Goal: Find specific page/section: Find specific page/section

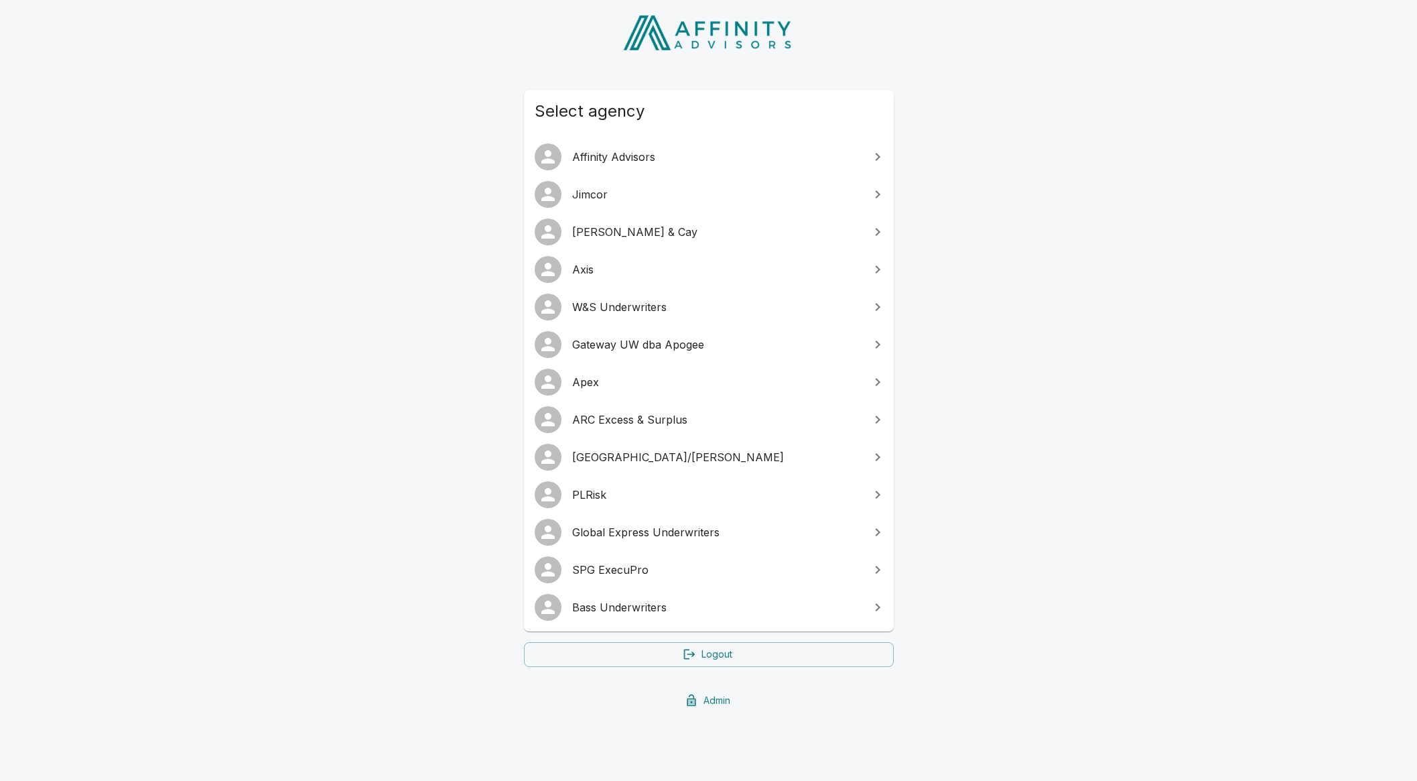
scroll to position [70, 0]
click at [684, 570] on span "SPG ExecuPro" at bounding box center [716, 569] width 289 height 16
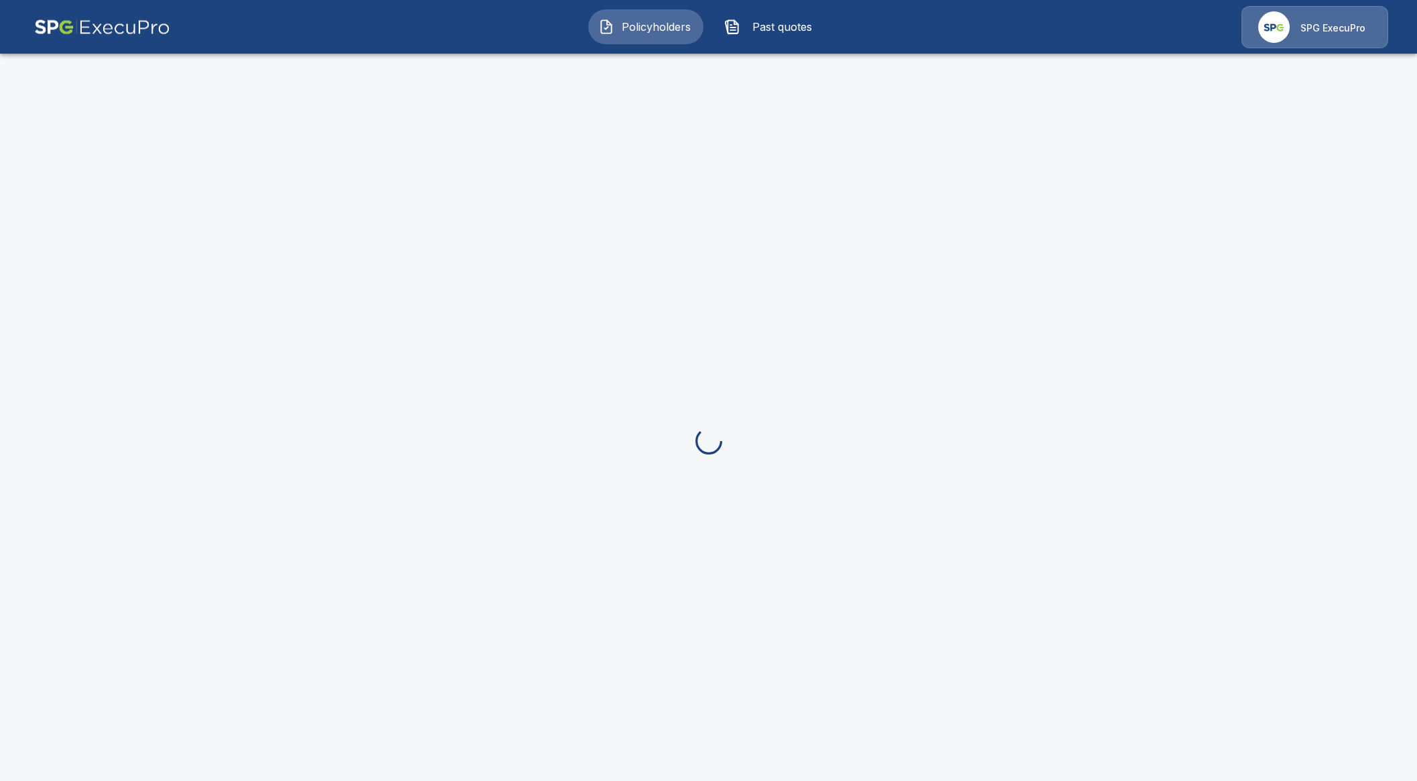
click at [1276, 27] on img at bounding box center [1273, 26] width 31 height 31
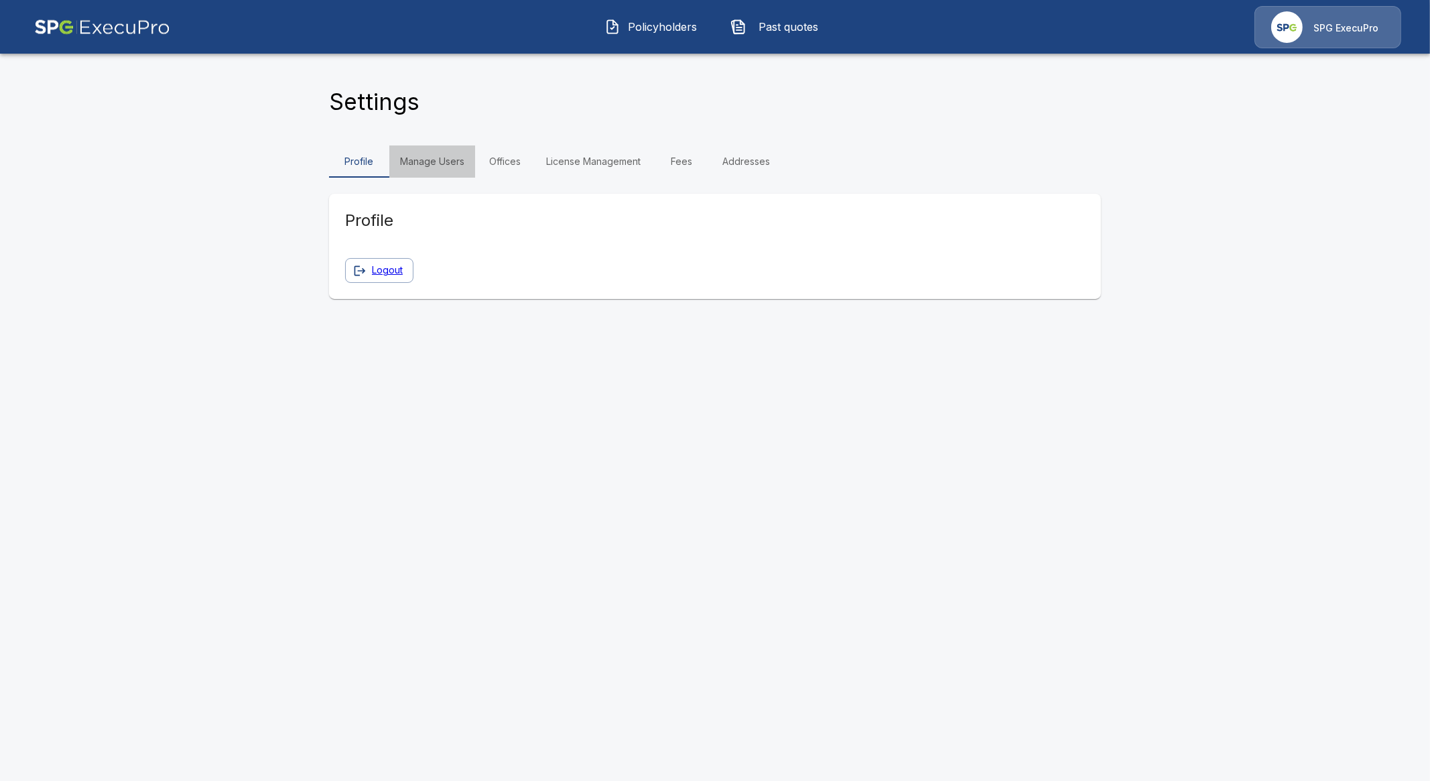
click at [419, 159] on link "Manage Users" at bounding box center [432, 161] width 86 height 32
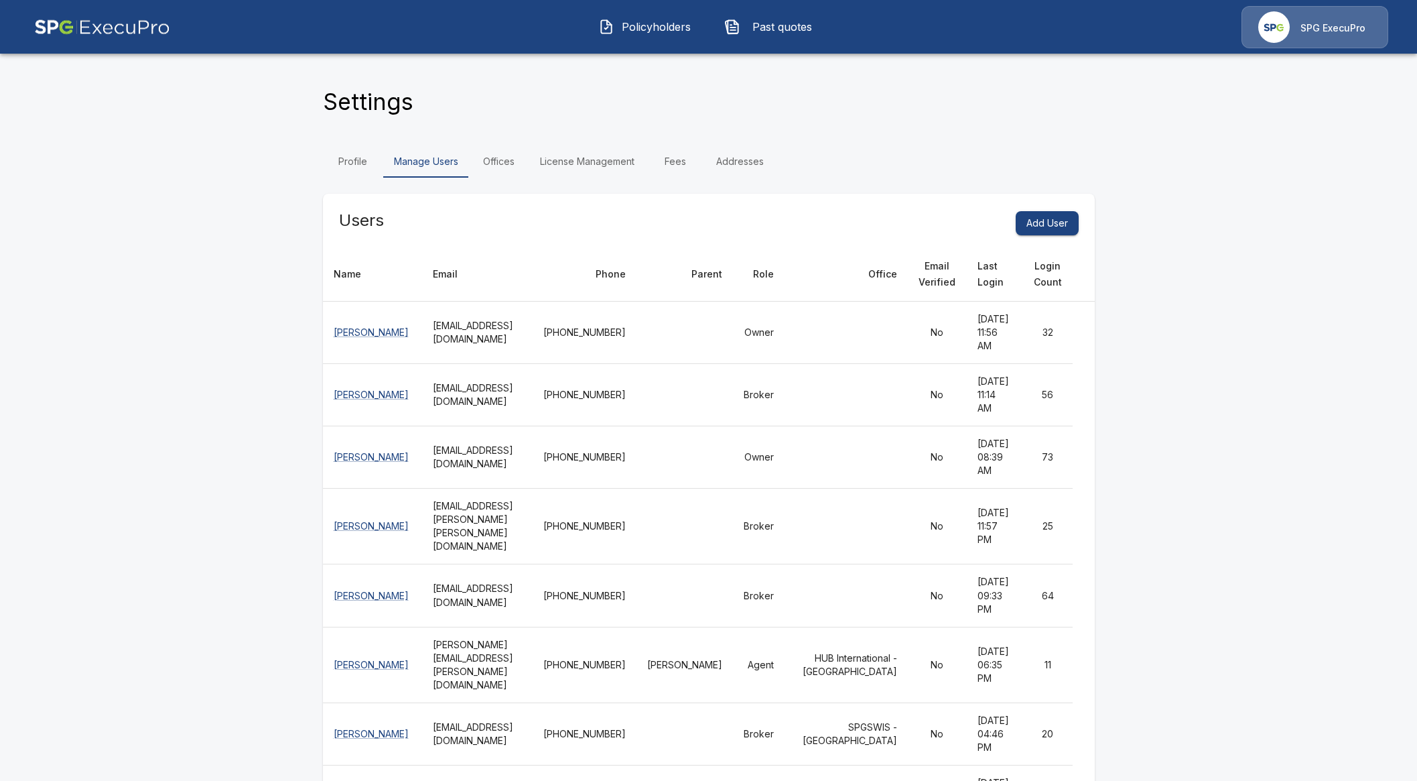
scroll to position [4991, 0]
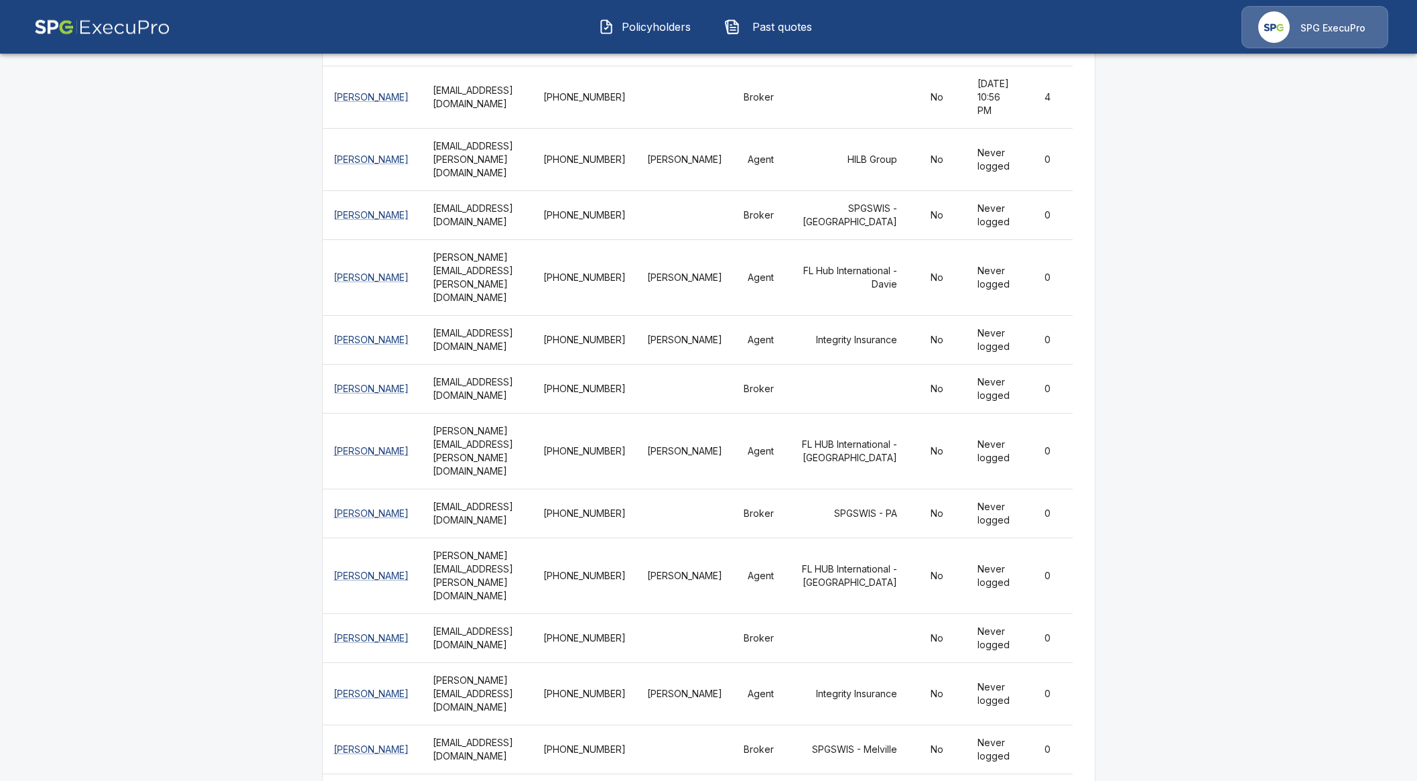
click at [648, 12] on button "Policyholders" at bounding box center [645, 26] width 115 height 35
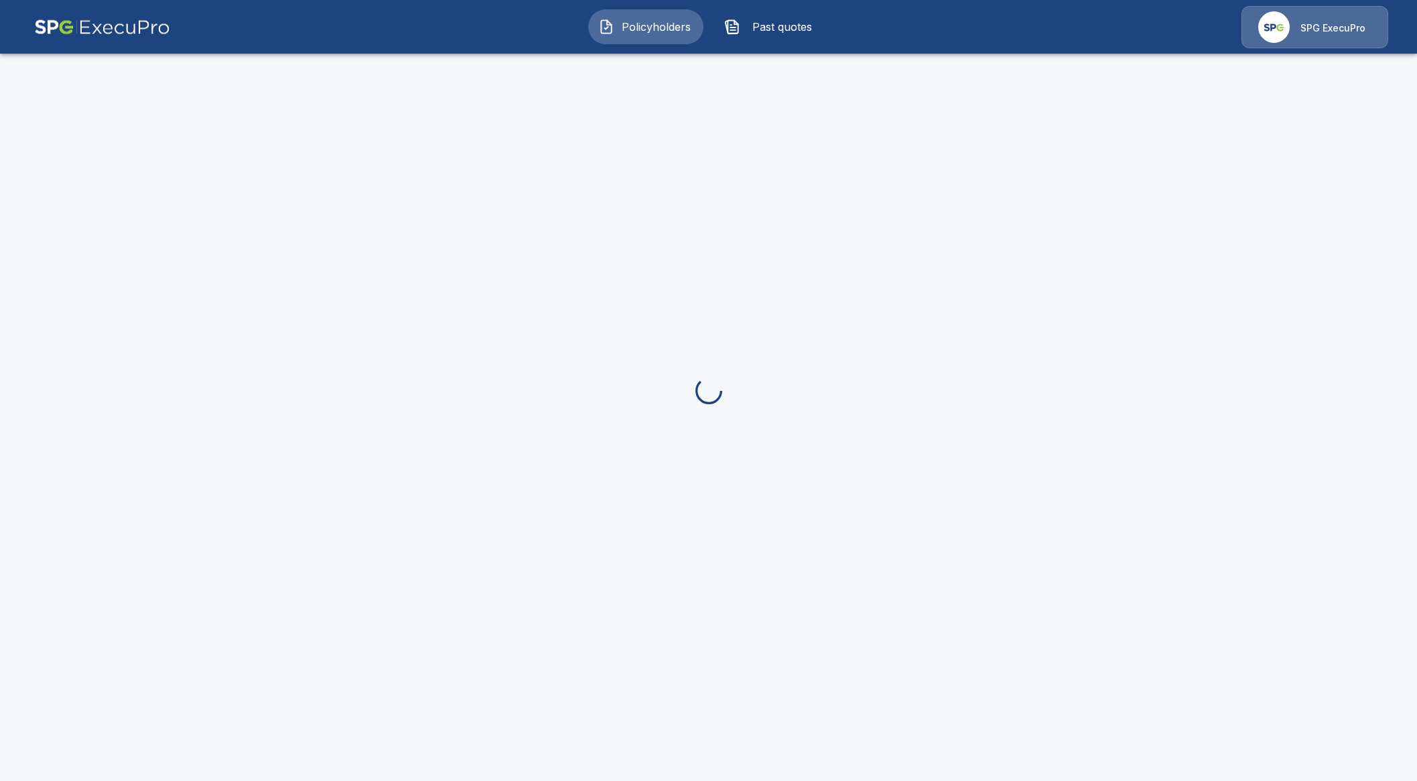
click at [757, 25] on span "Past quotes" at bounding box center [783, 27] width 74 height 16
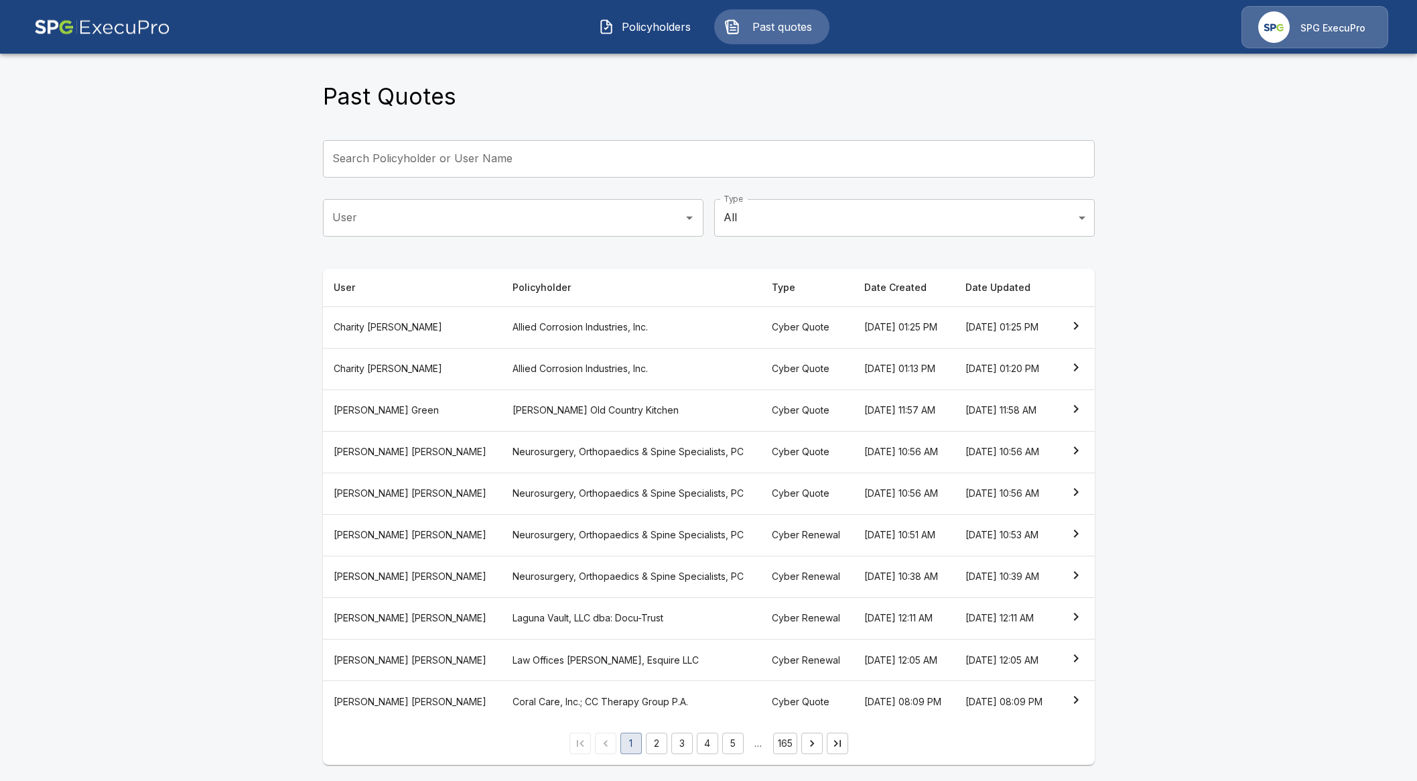
scroll to position [77, 0]
click at [663, 737] on button "2" at bounding box center [656, 742] width 21 height 21
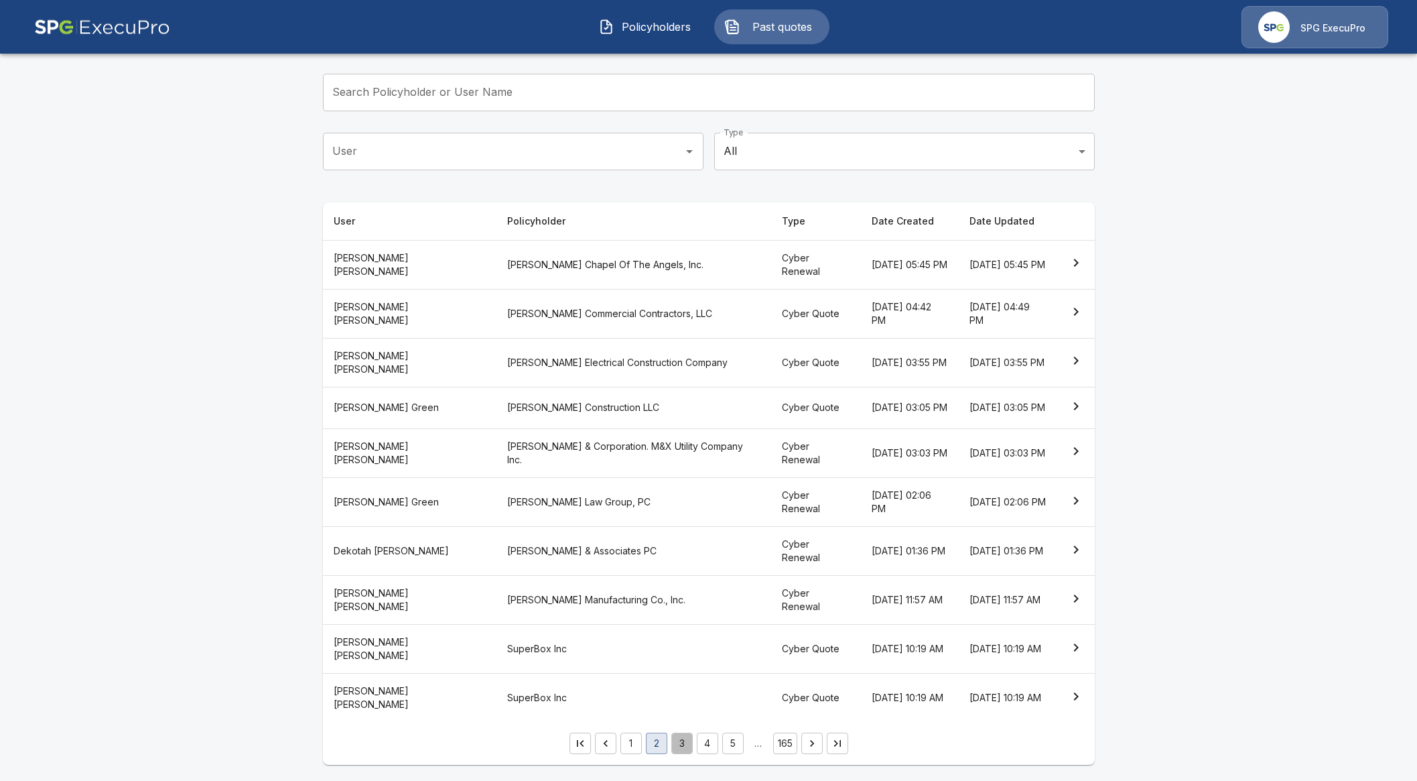
click at [691, 748] on button "3" at bounding box center [681, 742] width 21 height 21
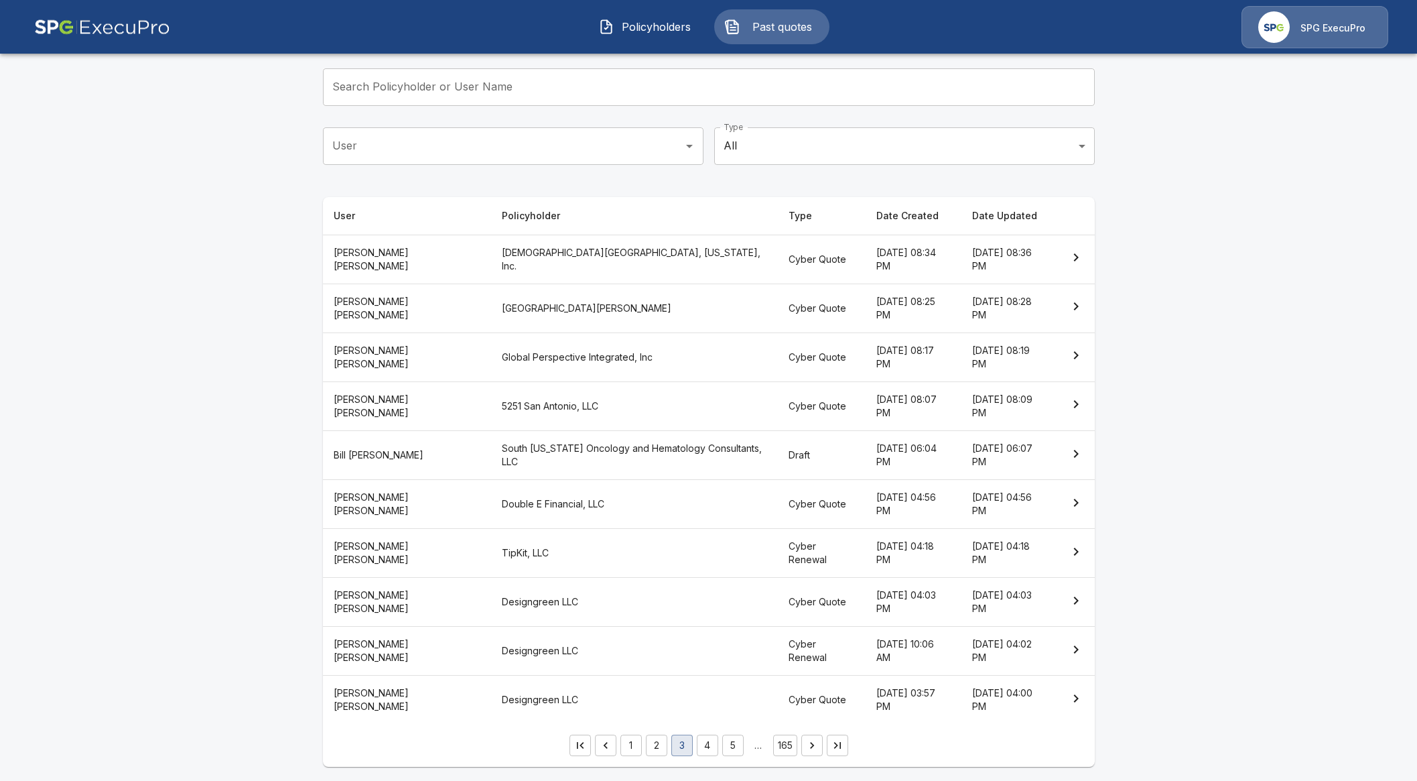
click at [778, 454] on th "Draft" at bounding box center [822, 455] width 88 height 49
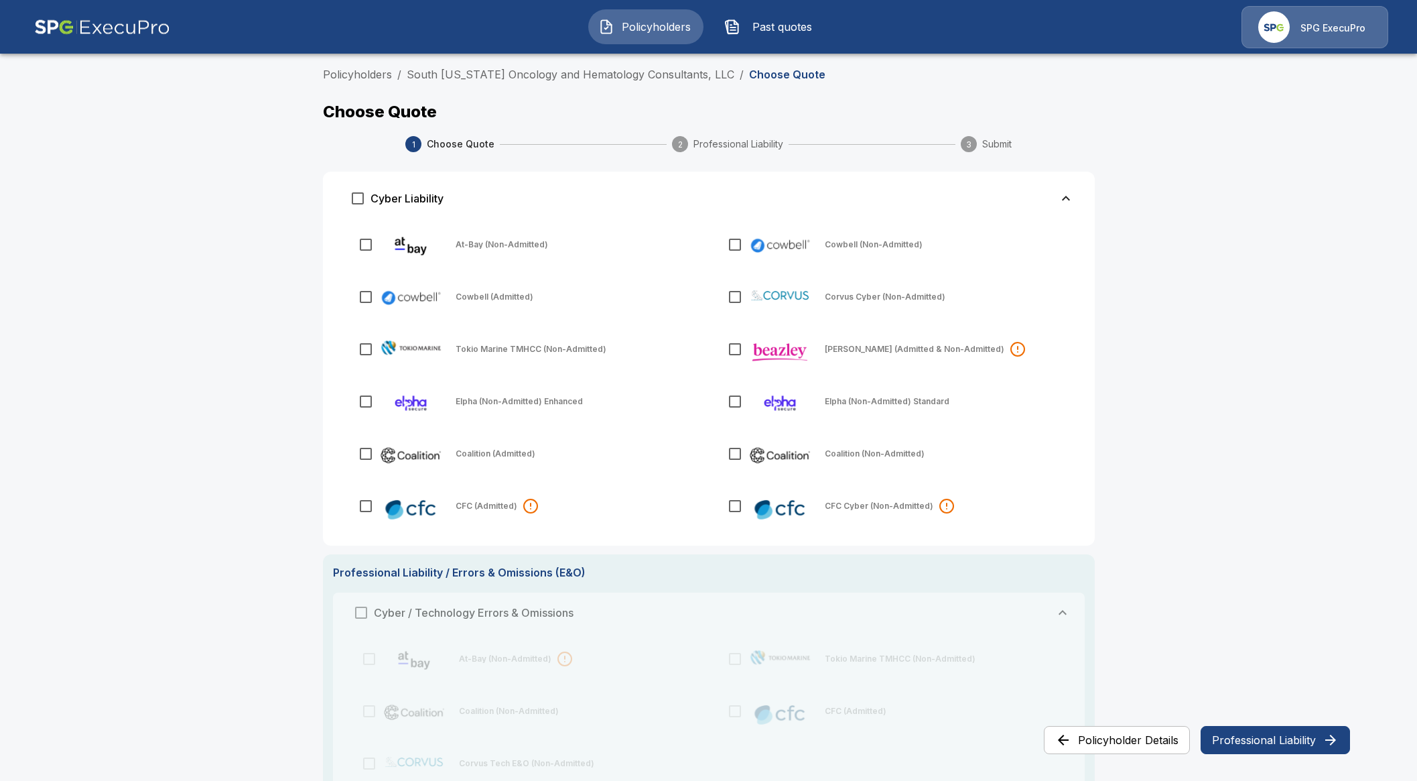
scroll to position [83, 0]
